Goal: Task Accomplishment & Management: Manage account settings

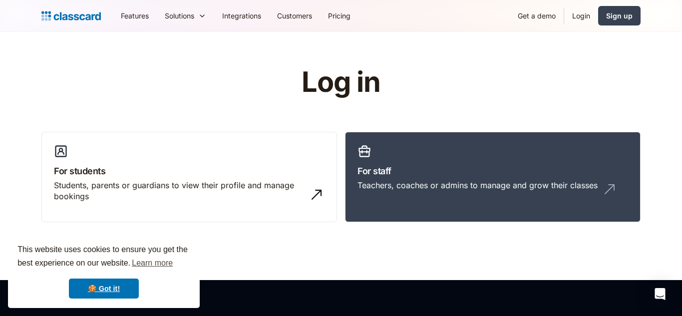
click at [583, 19] on link "Login" at bounding box center [581, 15] width 34 height 22
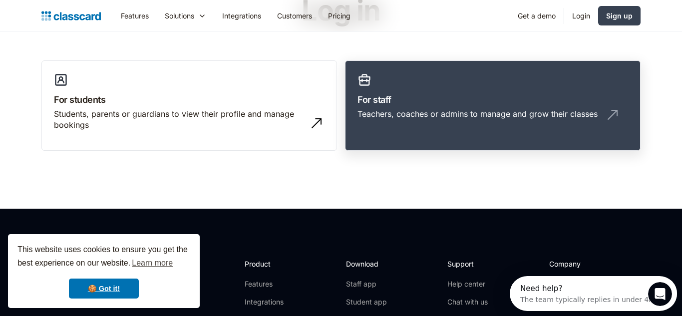
click at [448, 118] on div "Teachers, coaches or admins to manage and grow their classes" at bounding box center [478, 113] width 240 height 11
